Goal: Transaction & Acquisition: Purchase product/service

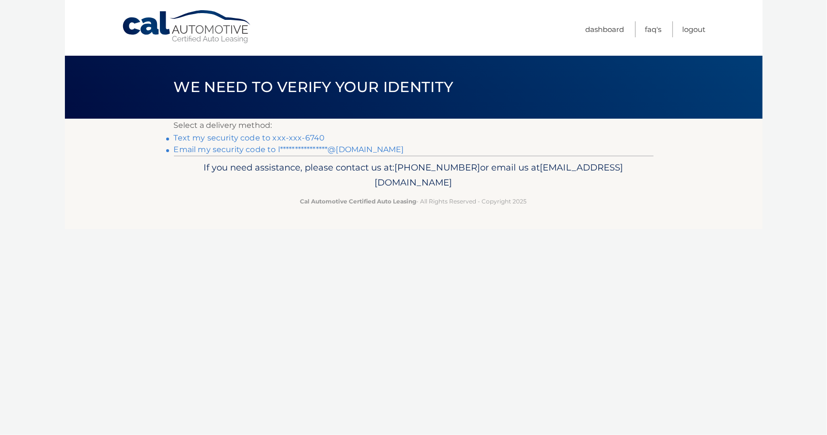
click at [238, 138] on link "Text my security code to xxx-xxx-6740" at bounding box center [249, 137] width 151 height 9
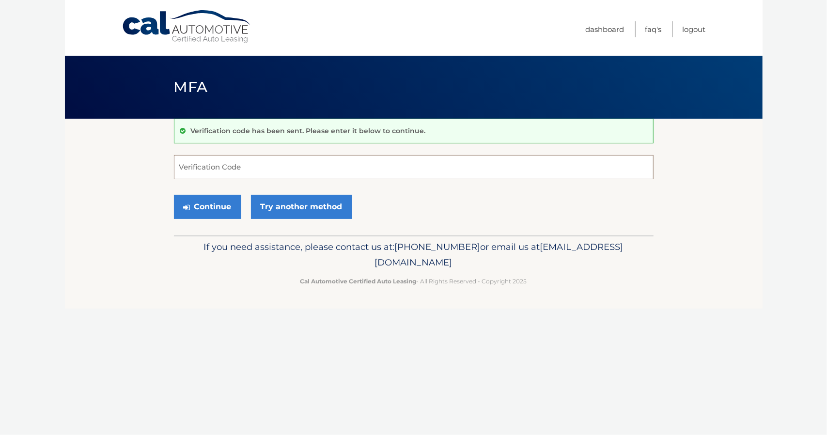
click at [252, 170] on input "Verification Code" at bounding box center [414, 167] width 480 height 24
type input "032162"
click at [221, 202] on button "Continue" at bounding box center [207, 207] width 67 height 24
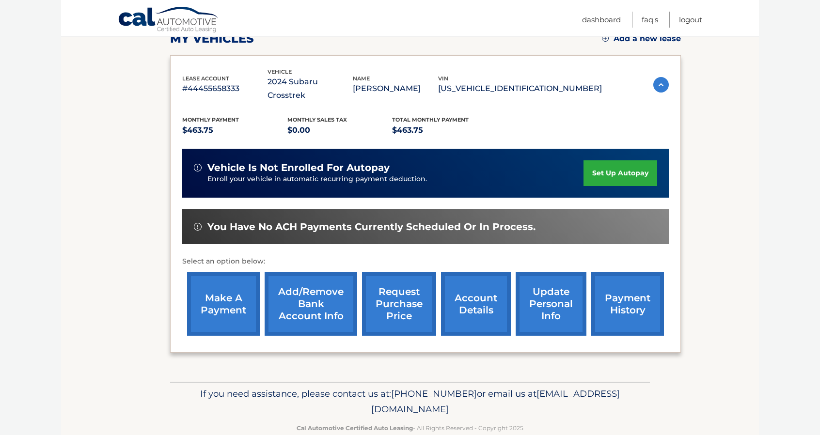
scroll to position [97, 0]
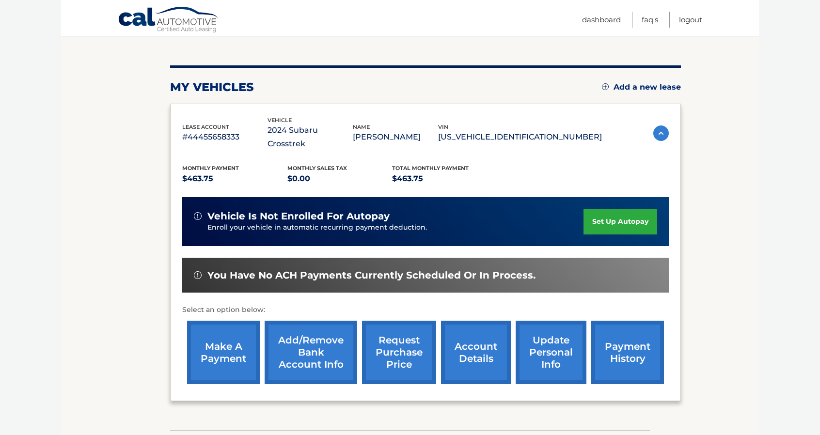
click at [238, 344] on link "make a payment" at bounding box center [223, 352] width 73 height 63
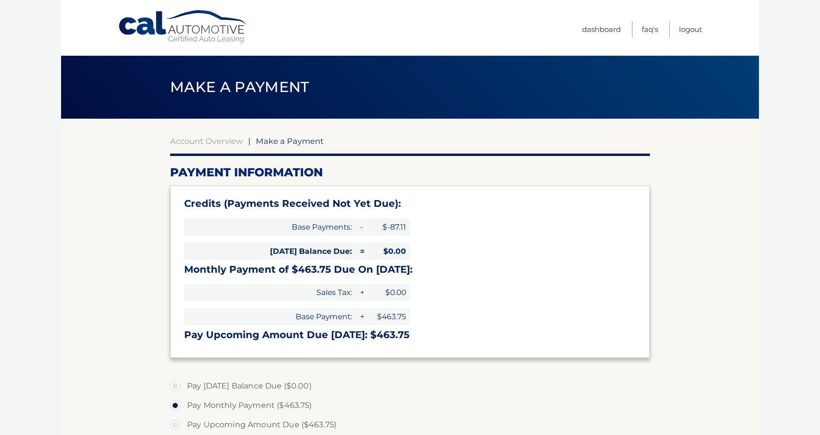
select select "ZjI3OWFlZjMtNjNjMi00MzYxLWIzMjctYzEzZGJhYjQ1Yjhi"
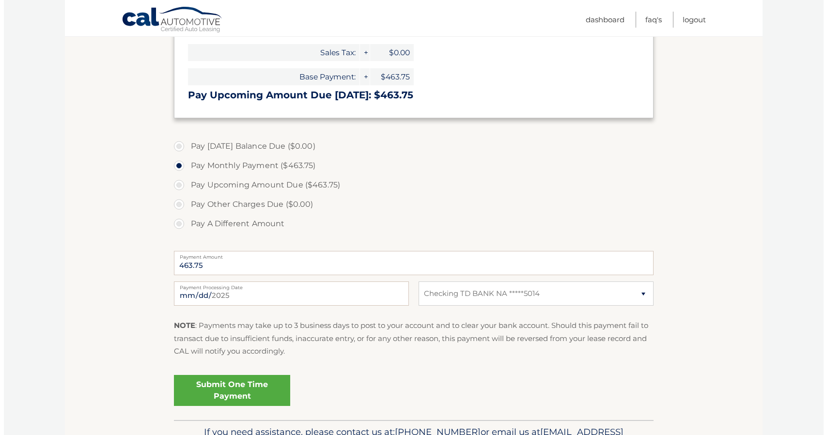
scroll to position [242, 0]
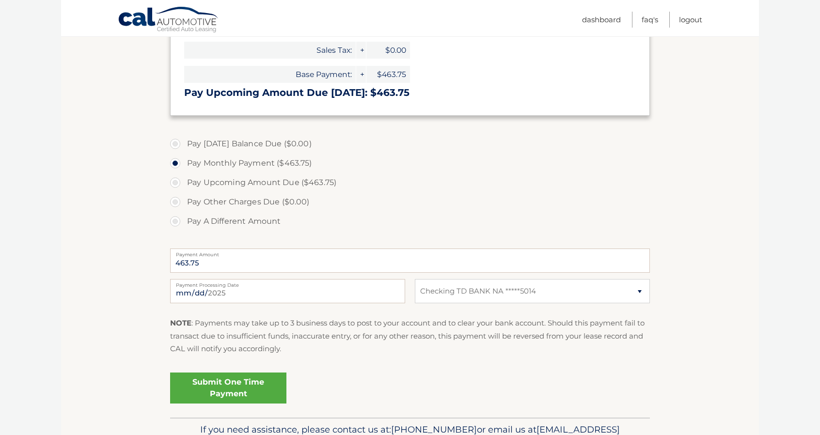
click at [245, 380] on link "Submit One Time Payment" at bounding box center [228, 388] width 116 height 31
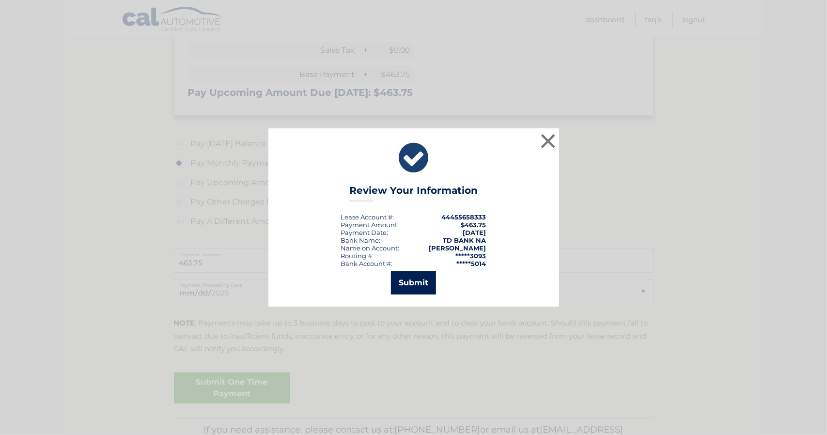
click at [409, 284] on button "Submit" at bounding box center [413, 282] width 45 height 23
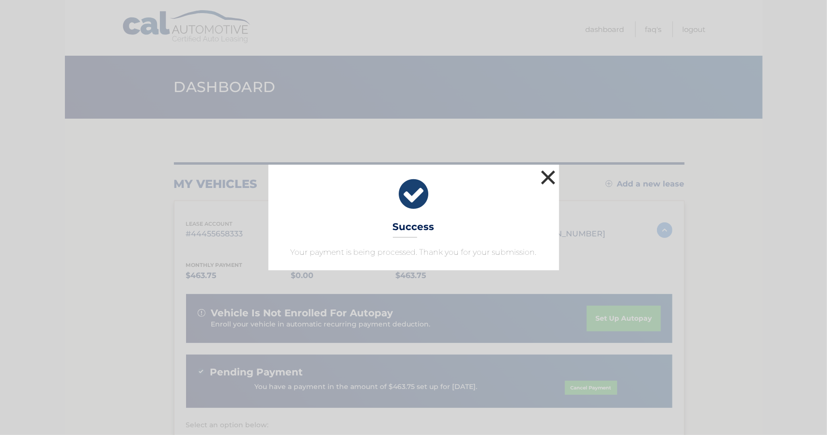
click at [547, 177] on button "×" at bounding box center [548, 177] width 19 height 19
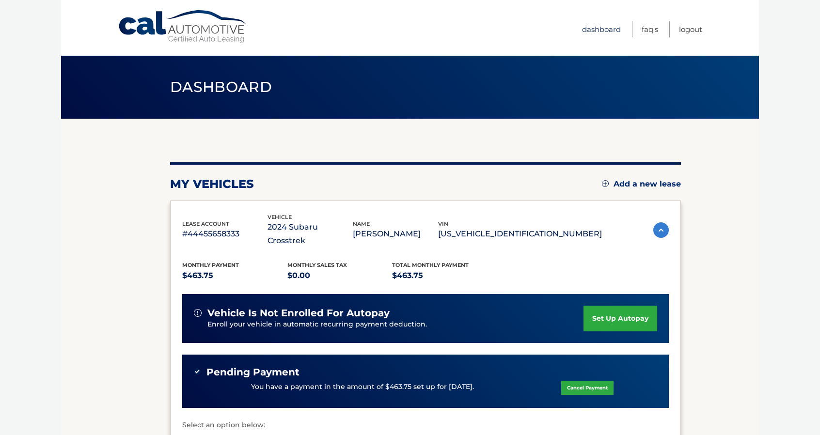
click at [597, 30] on link "Dashboard" at bounding box center [601, 29] width 39 height 16
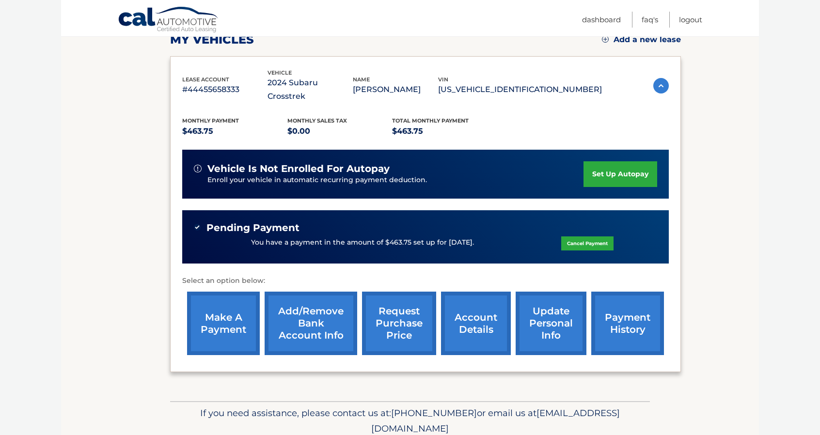
scroll to position [145, 0]
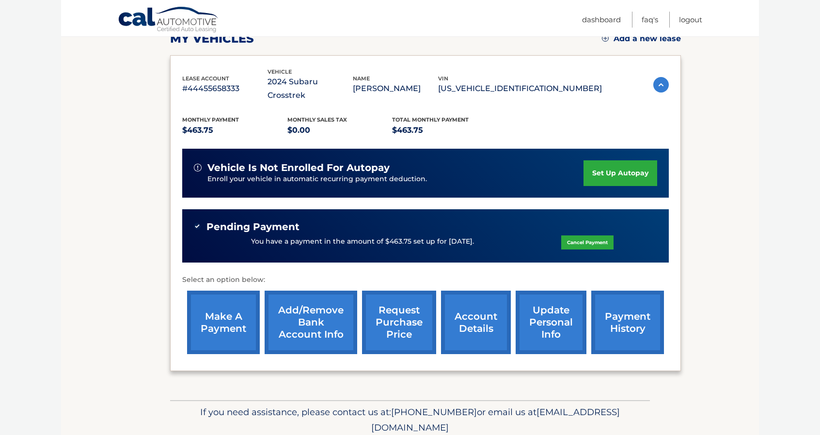
click at [480, 314] on link "account details" at bounding box center [476, 322] width 70 height 63
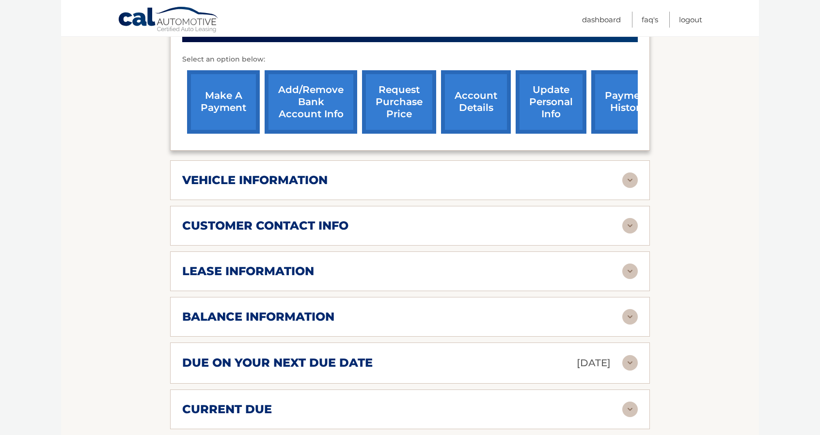
scroll to position [388, 0]
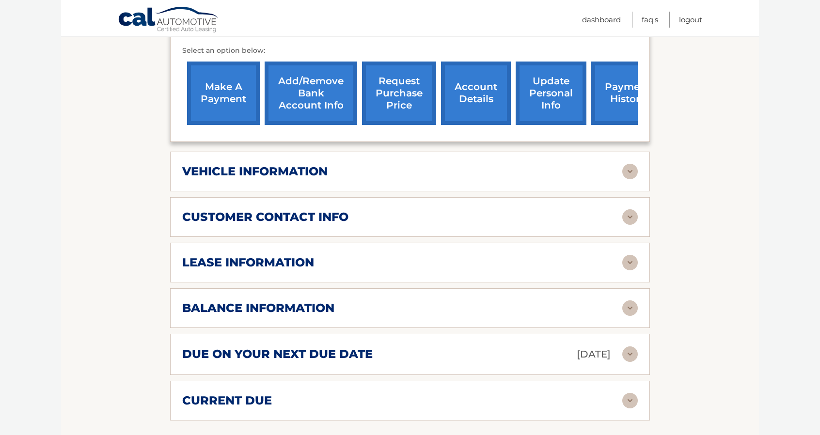
click at [630, 300] on img at bounding box center [630, 308] width 16 height 16
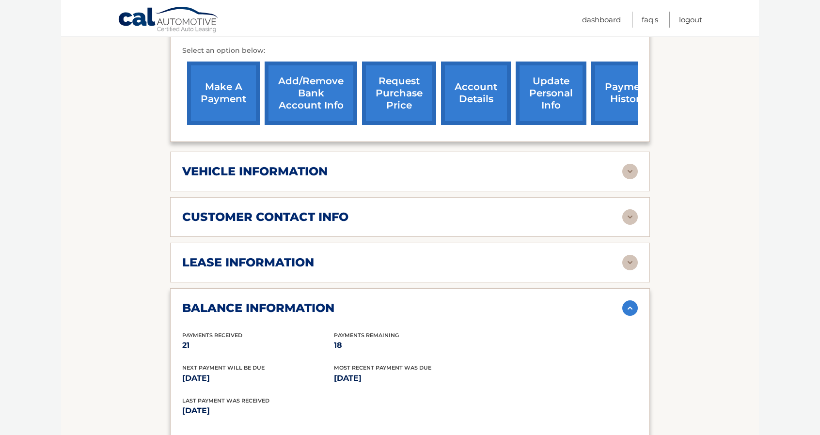
click at [630, 255] on img at bounding box center [630, 263] width 16 height 16
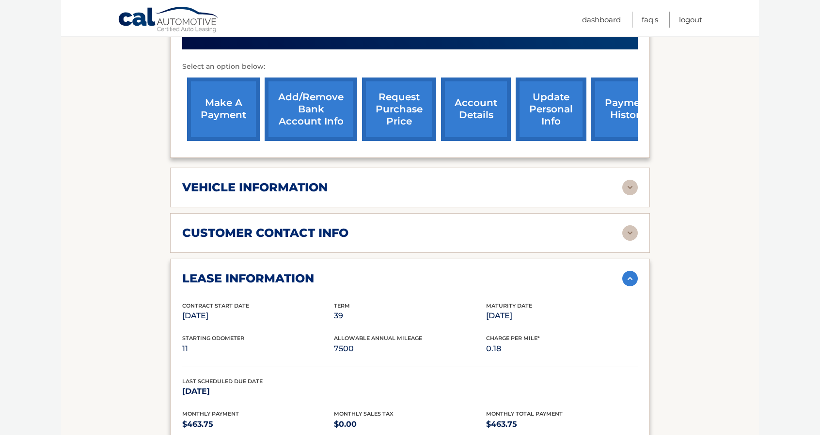
scroll to position [339, 0]
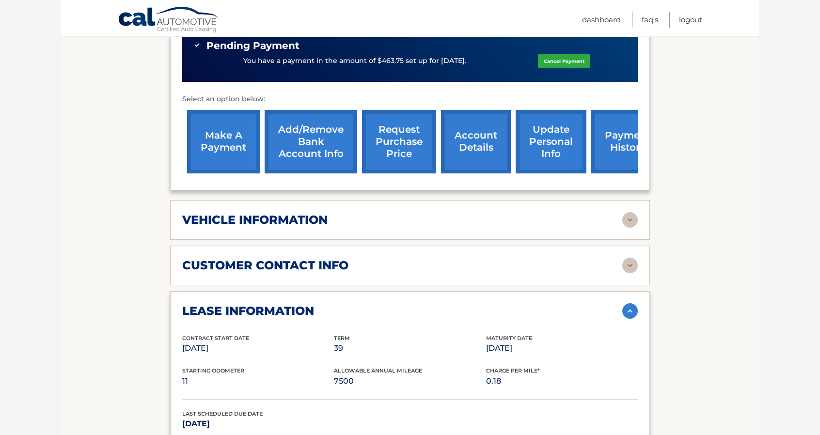
click at [630, 212] on img at bounding box center [630, 220] width 16 height 16
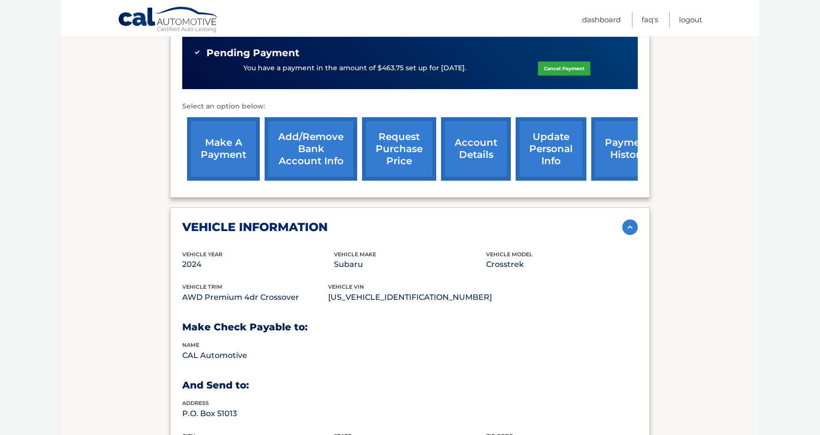
scroll to position [295, 0]
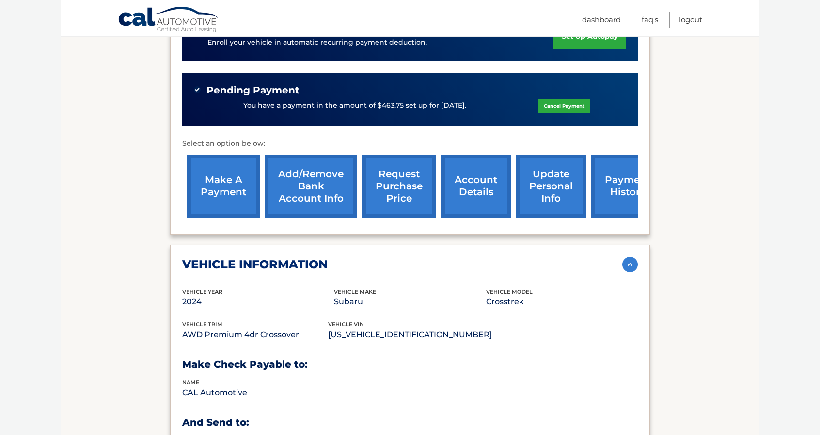
click at [489, 184] on link "account details" at bounding box center [476, 186] width 70 height 63
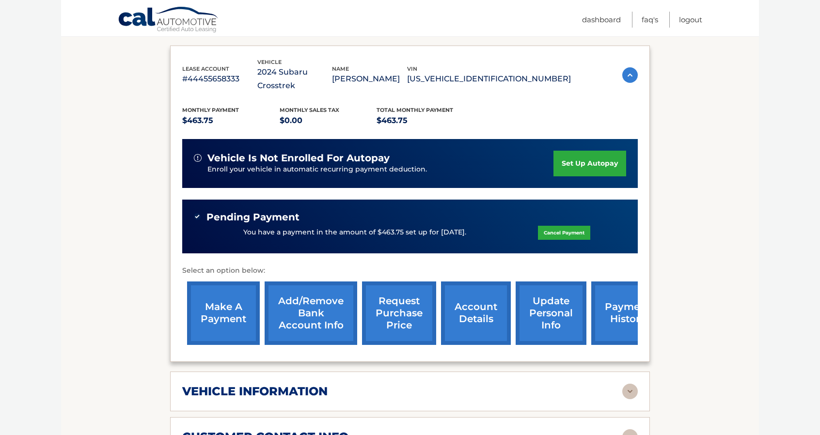
scroll to position [194, 0]
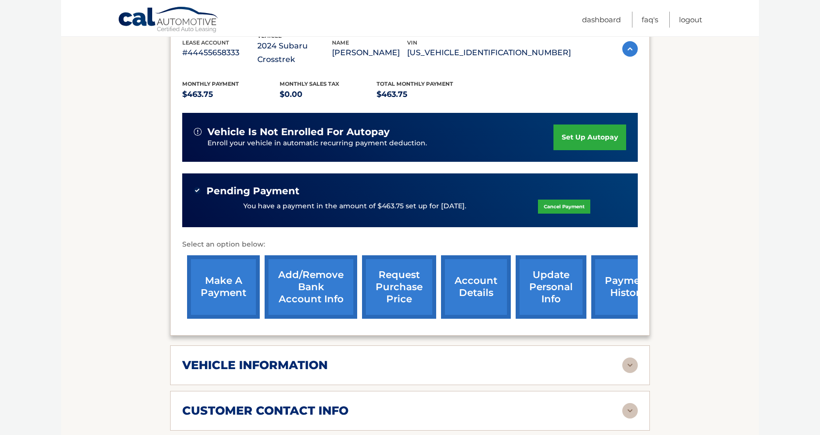
click at [631, 358] on img at bounding box center [630, 366] width 16 height 16
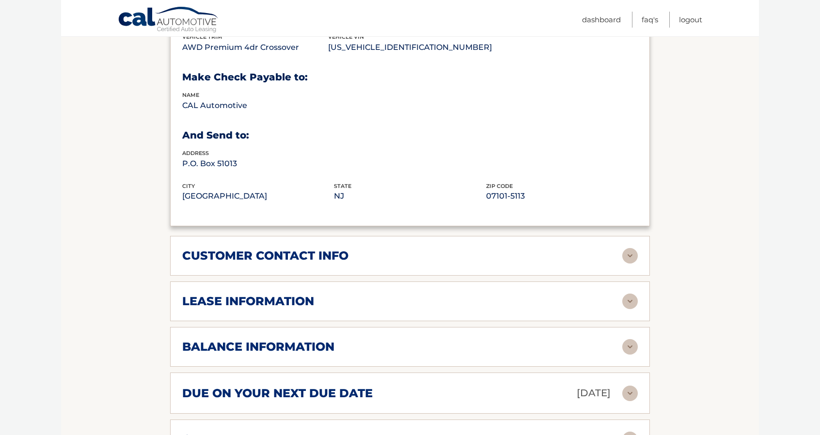
scroll to position [630, 0]
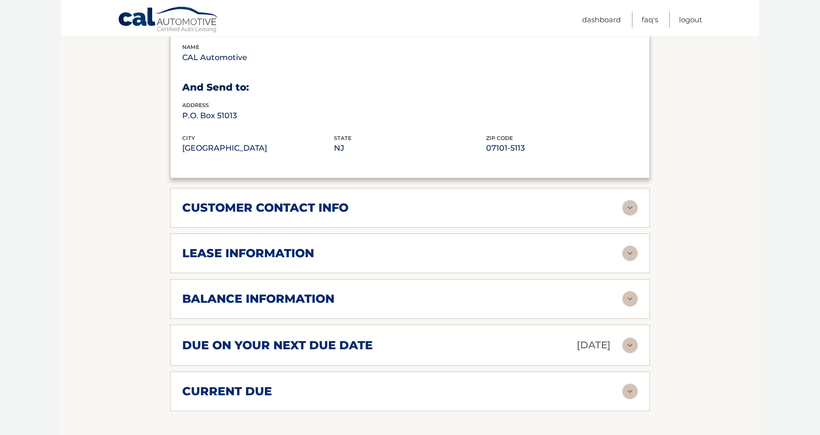
click at [633, 246] on img at bounding box center [630, 254] width 16 height 16
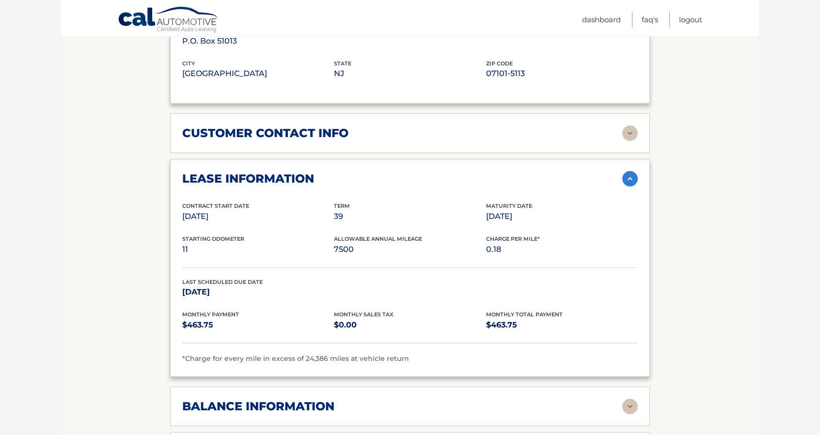
scroll to position [775, 0]
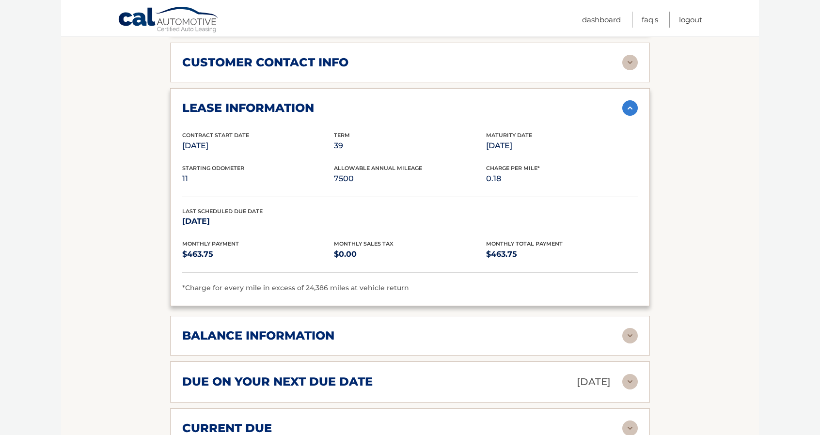
click at [626, 328] on img at bounding box center [630, 336] width 16 height 16
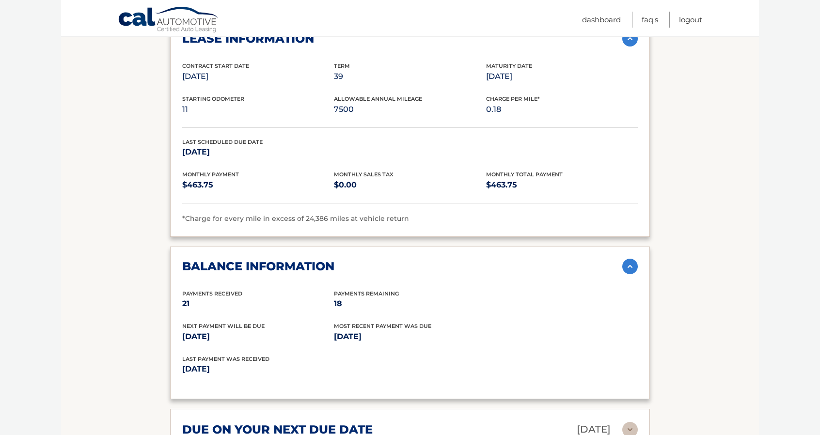
scroll to position [921, 0]
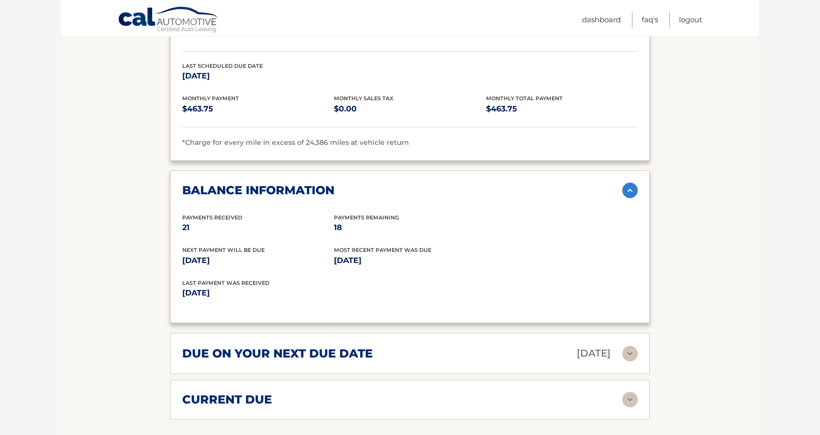
click at [628, 346] on img at bounding box center [630, 354] width 16 height 16
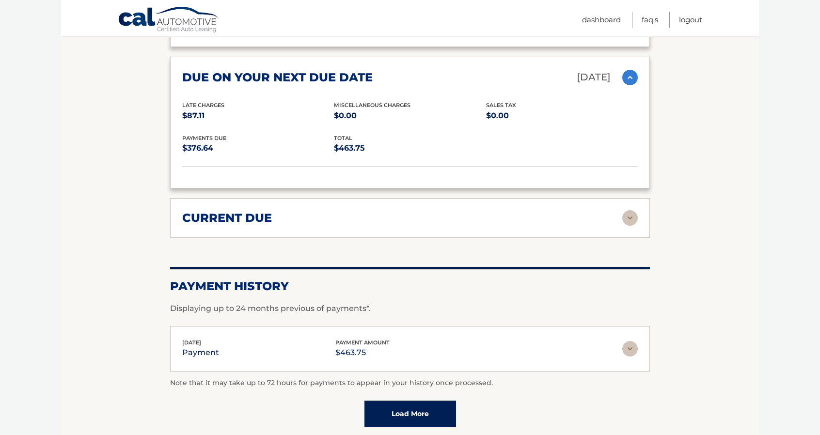
scroll to position [1211, 0]
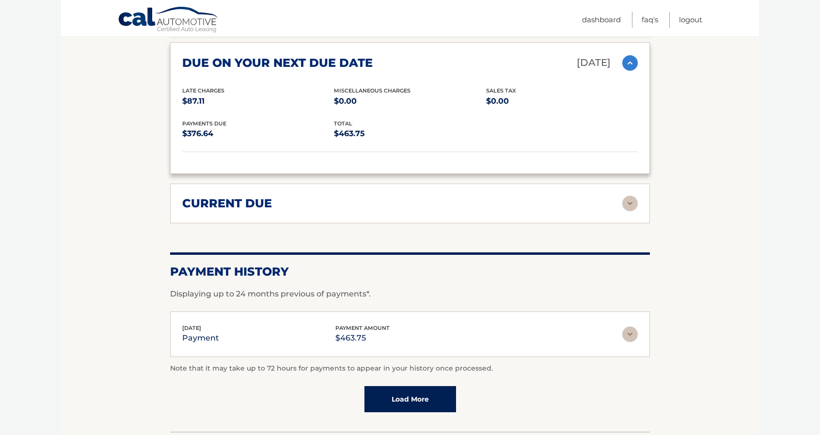
click at [631, 196] on img at bounding box center [630, 204] width 16 height 16
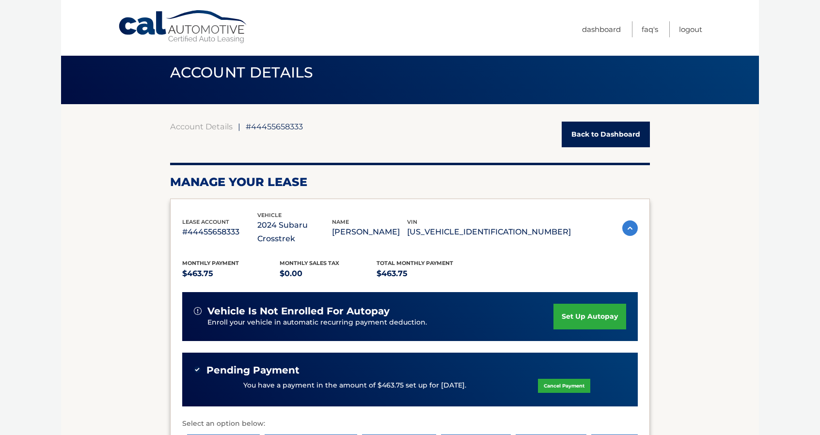
scroll to position [0, 0]
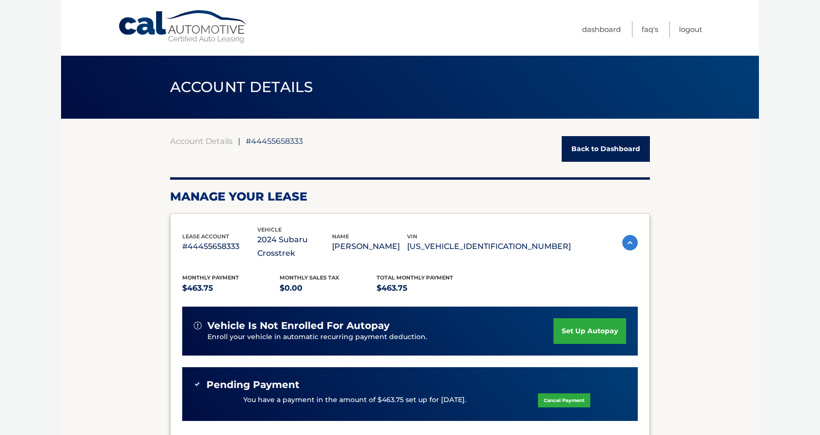
click at [280, 137] on span "#44455658333" at bounding box center [274, 141] width 57 height 10
click at [581, 155] on link "Back to Dashboard" at bounding box center [606, 149] width 88 height 26
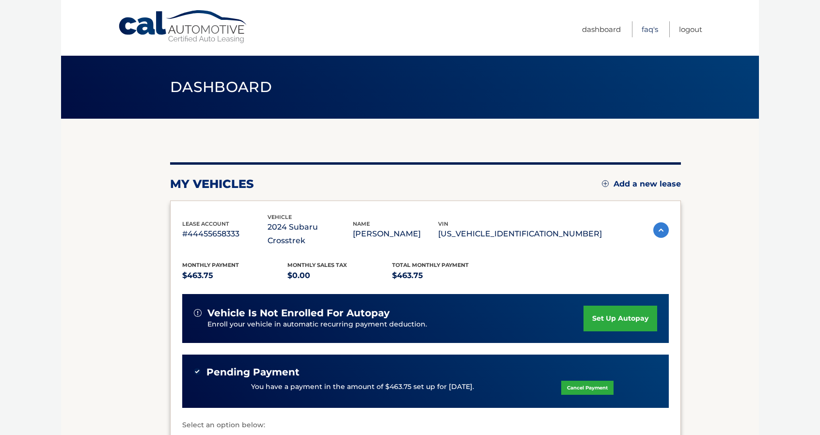
drag, startPoint x: 649, startPoint y: 29, endPoint x: 647, endPoint y: 35, distance: 7.2
click at [649, 29] on link "FAQ's" at bounding box center [650, 29] width 16 height 16
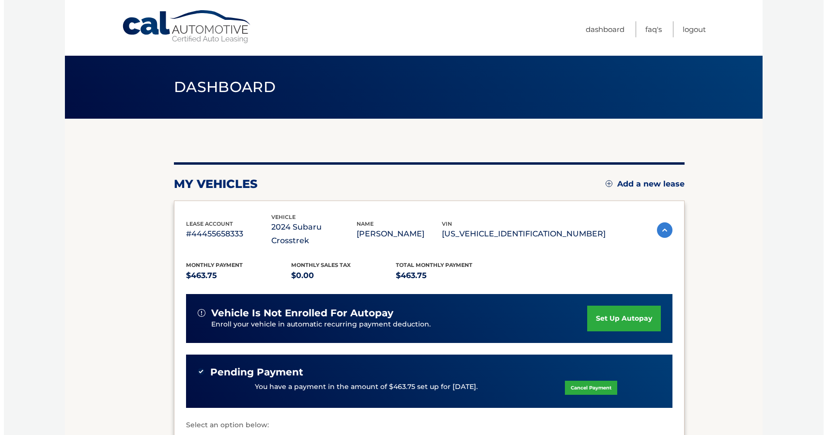
scroll to position [170, 0]
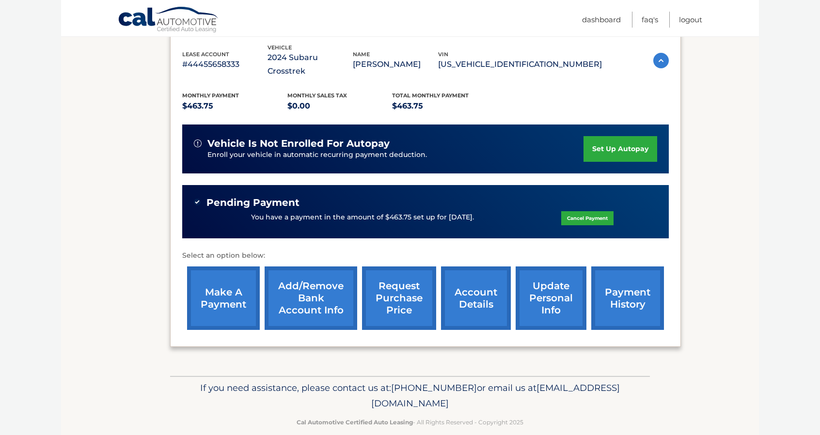
click at [395, 294] on link "request purchase price" at bounding box center [399, 298] width 74 height 63
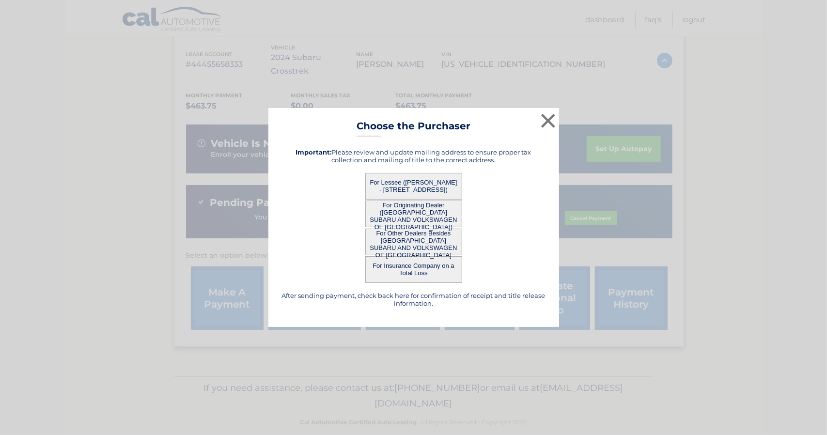
click at [428, 180] on button "For Lessee ([PERSON_NAME] - [STREET_ADDRESS])" at bounding box center [413, 186] width 97 height 27
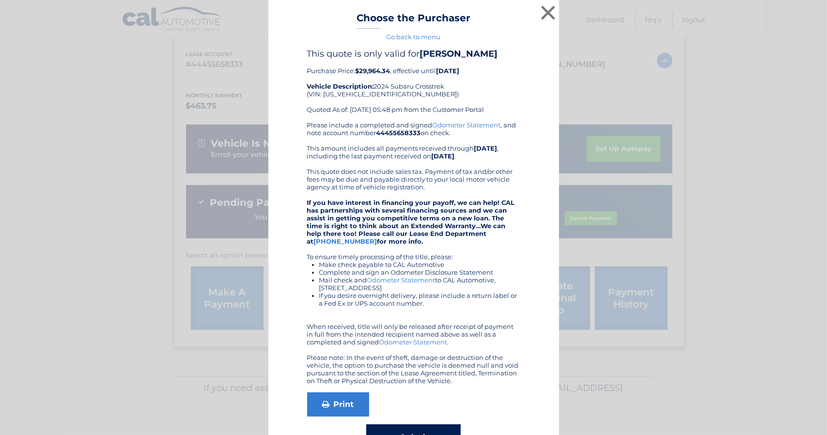
scroll to position [34, 0]
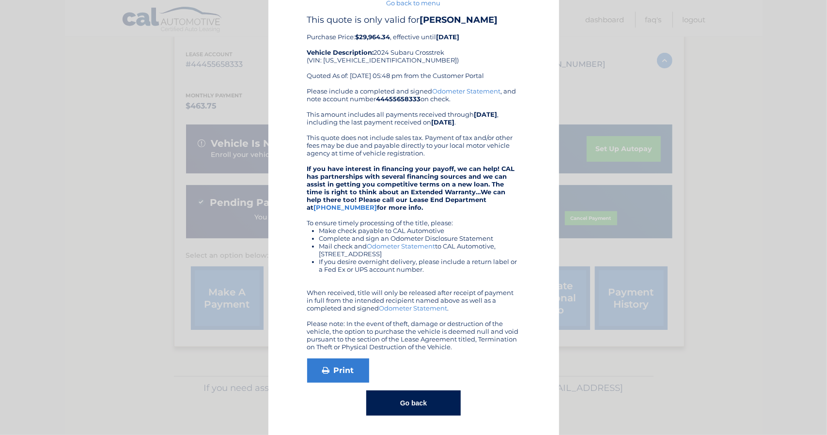
click at [408, 405] on button "Go back" at bounding box center [413, 403] width 94 height 25
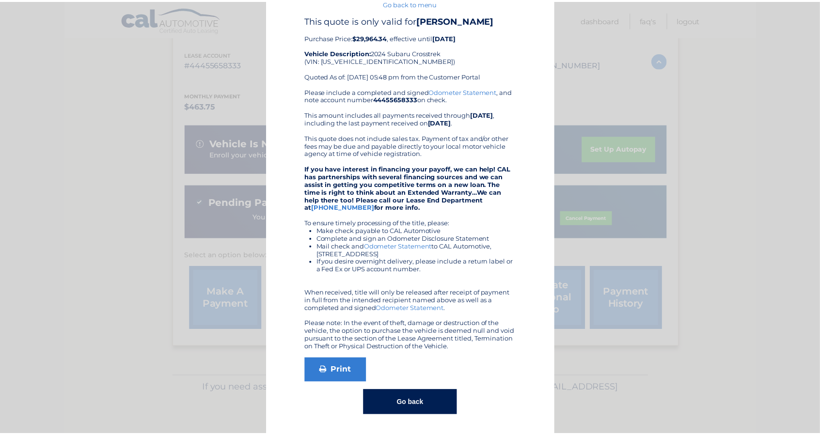
scroll to position [0, 0]
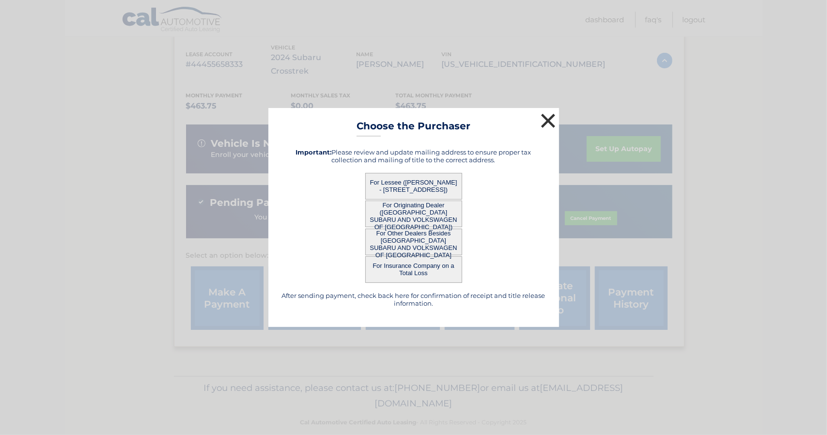
click at [547, 122] on button "×" at bounding box center [548, 120] width 19 height 19
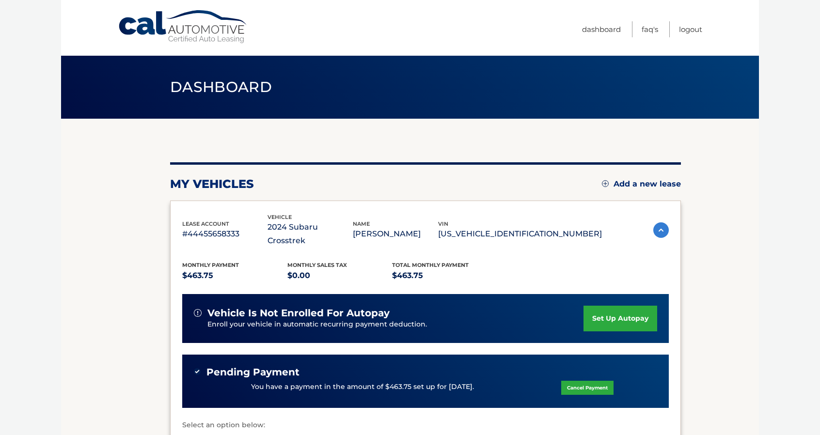
click at [203, 231] on p "#44455658333" at bounding box center [224, 234] width 85 height 14
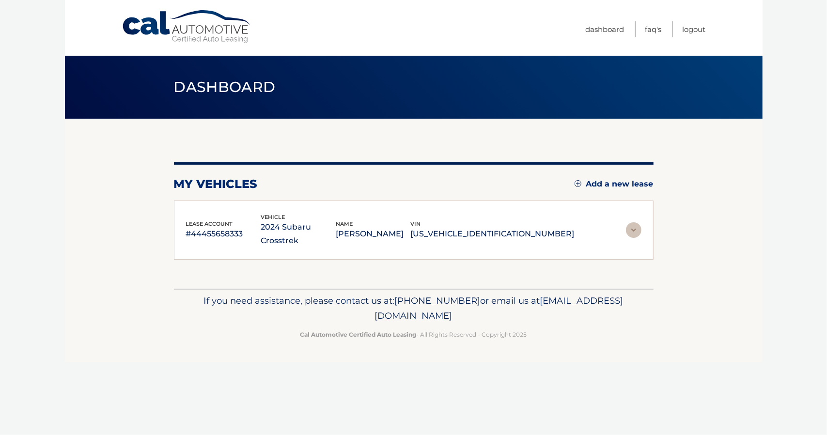
click at [637, 222] on img at bounding box center [634, 230] width 16 height 16
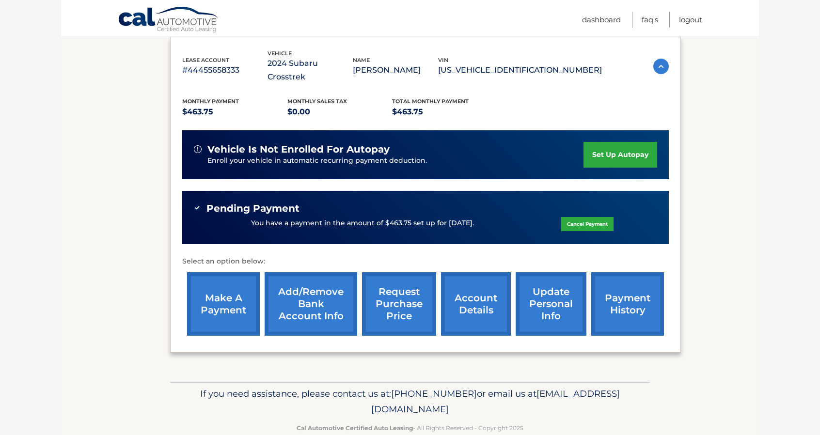
scroll to position [170, 0]
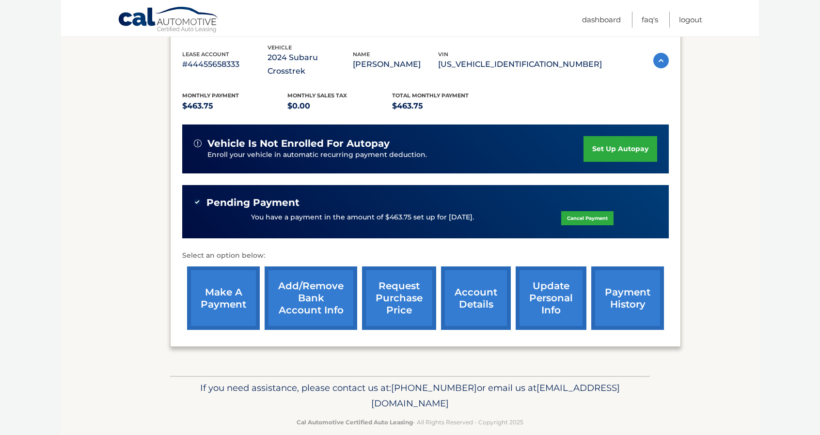
click at [480, 288] on link "account details" at bounding box center [476, 298] width 70 height 63
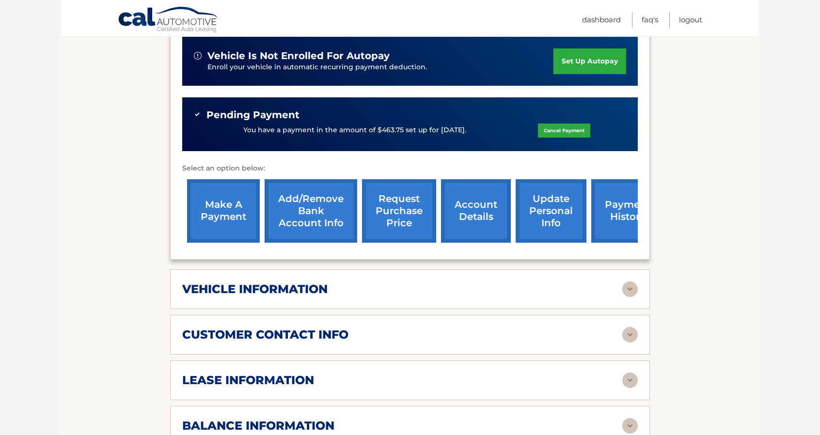
scroll to position [291, 0]
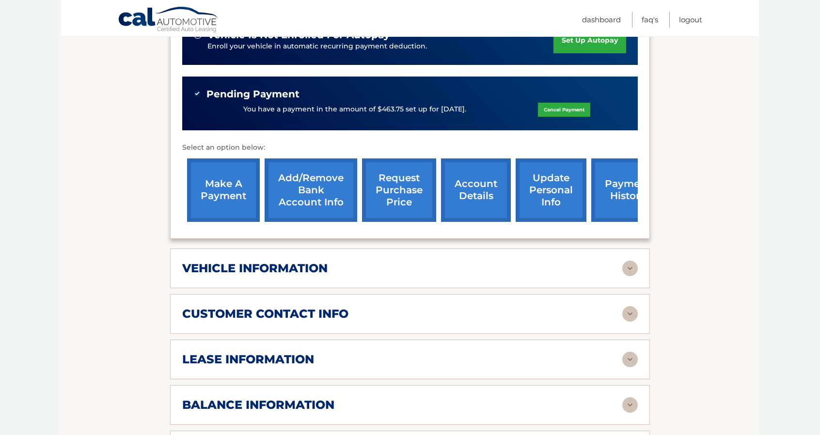
click at [628, 261] on img at bounding box center [630, 269] width 16 height 16
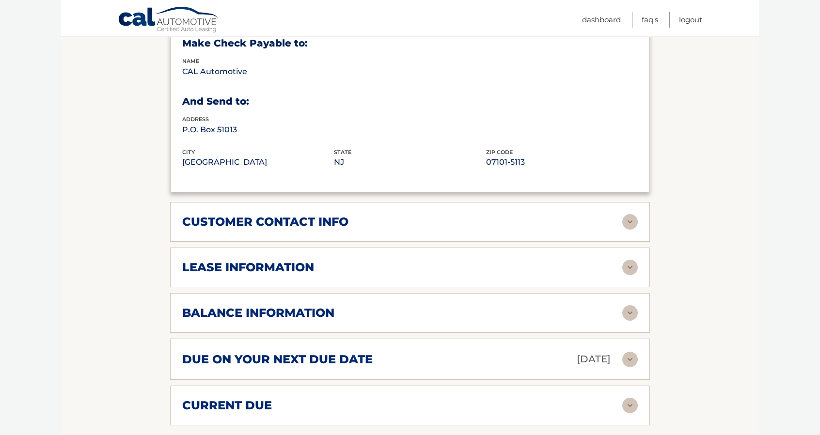
scroll to position [630, 0]
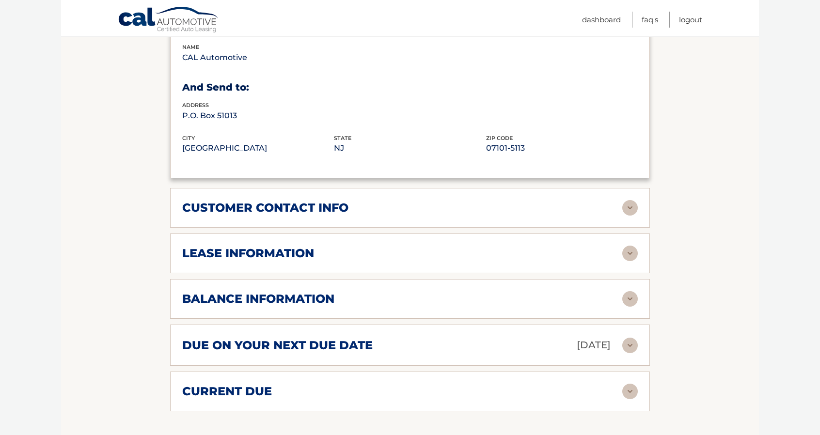
click at [630, 246] on img at bounding box center [630, 254] width 16 height 16
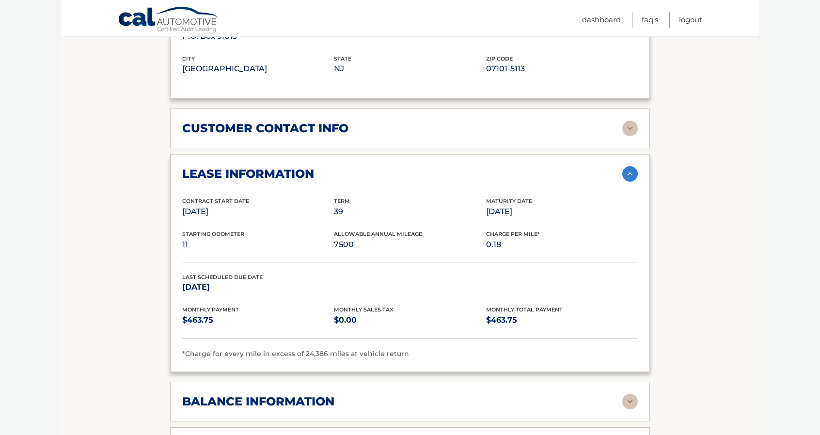
scroll to position [727, 0]
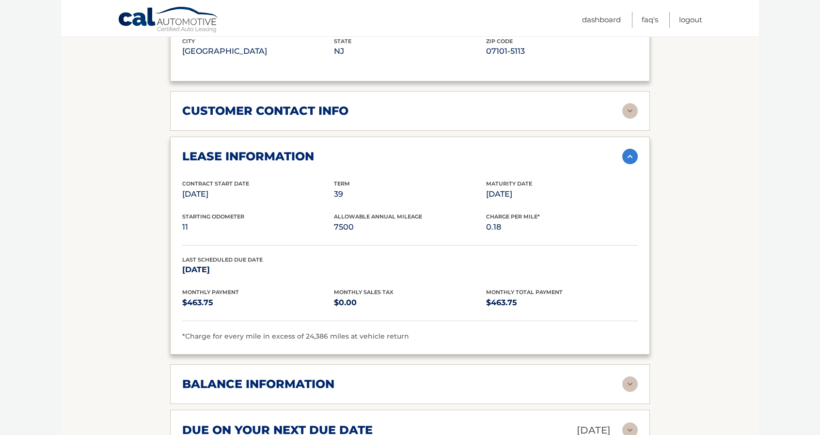
click at [626, 377] on img at bounding box center [630, 385] width 16 height 16
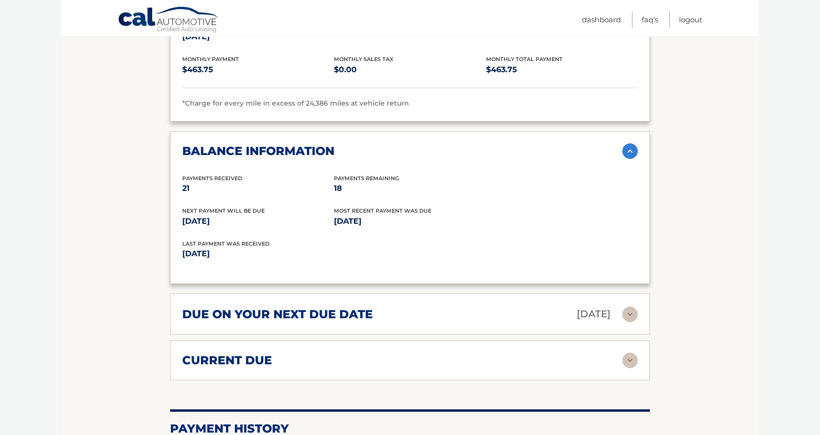
scroll to position [969, 0]
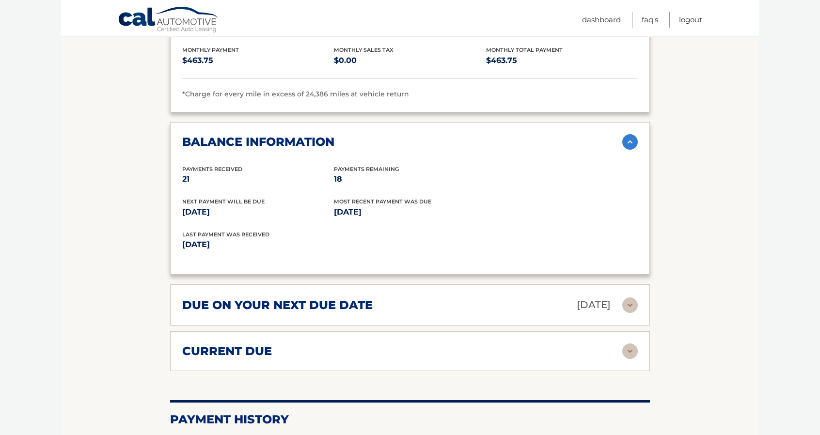
click at [625, 298] on img at bounding box center [630, 306] width 16 height 16
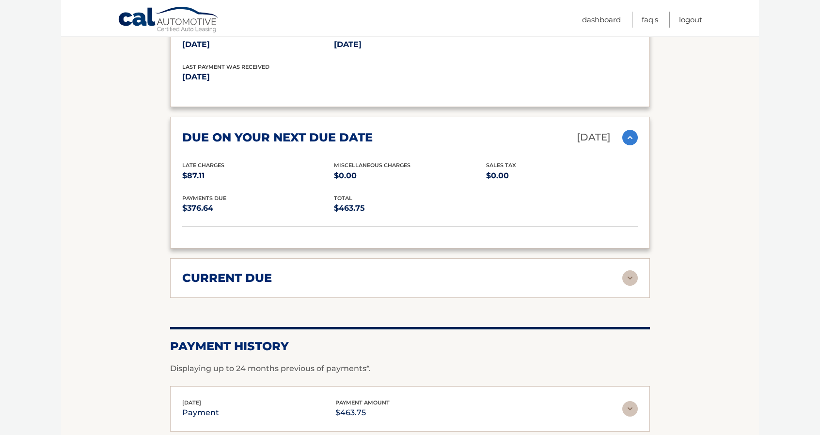
scroll to position [1163, 0]
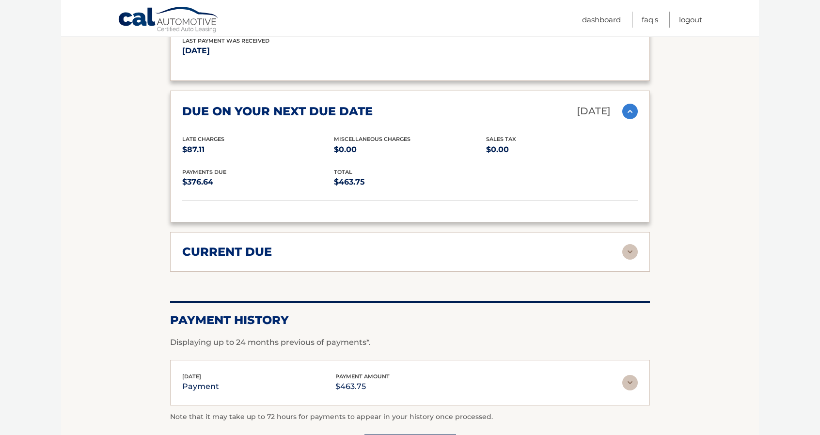
click at [633, 244] on img at bounding box center [630, 252] width 16 height 16
